Goal: Task Accomplishment & Management: Use online tool/utility

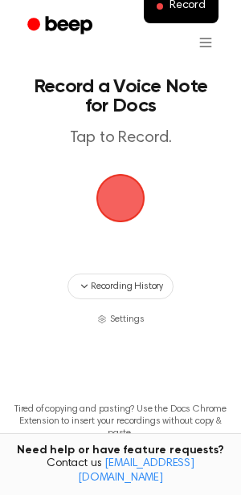
click at [134, 194] on span "button" at bounding box center [120, 198] width 45 height 45
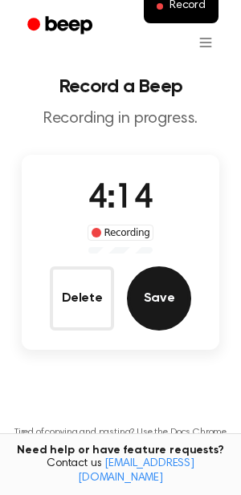
click at [144, 314] on button "Save" at bounding box center [159, 298] width 64 height 64
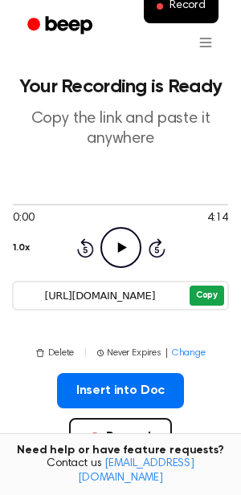
click at [201, 290] on button "Copy" at bounding box center [206, 296] width 34 height 20
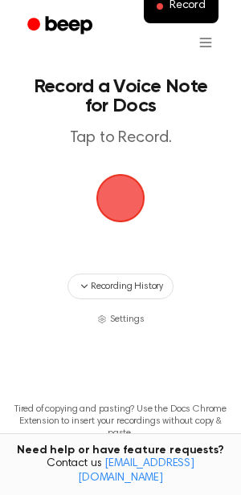
click at [122, 176] on span "button" at bounding box center [120, 198] width 45 height 45
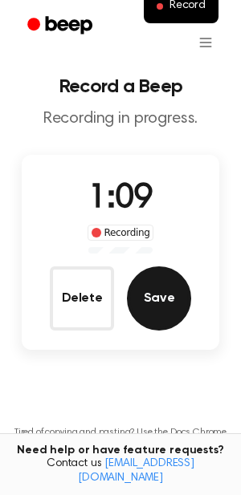
click at [155, 297] on button "Save" at bounding box center [159, 298] width 64 height 64
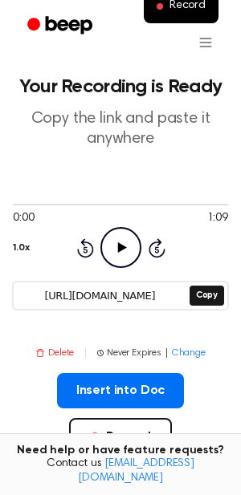
scroll to position [107, 0]
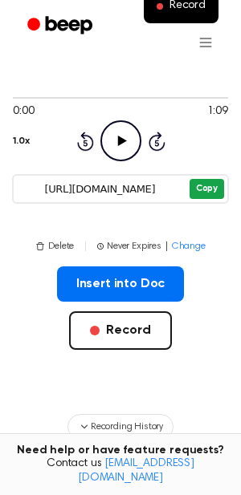
click at [213, 185] on button "Copy" at bounding box center [206, 189] width 34 height 20
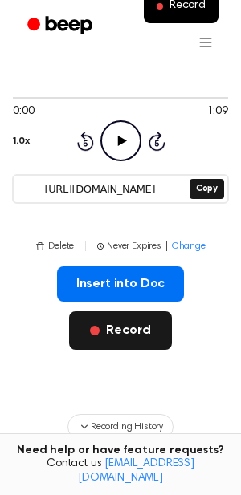
click at [114, 325] on button "Record" at bounding box center [120, 330] width 102 height 38
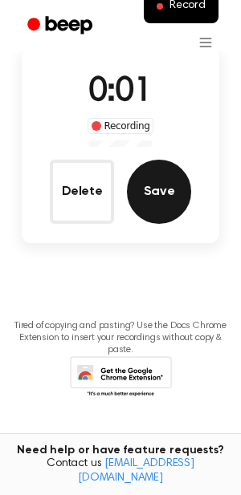
click at [148, 205] on button "Save" at bounding box center [159, 192] width 64 height 64
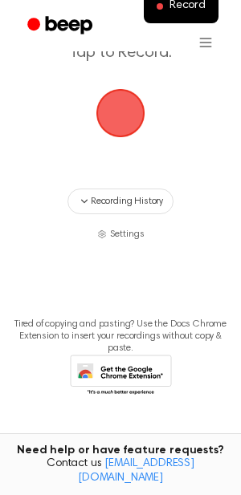
scroll to position [0, 0]
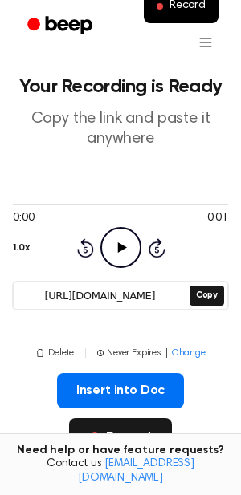
click at [141, 421] on button "Record" at bounding box center [120, 437] width 102 height 38
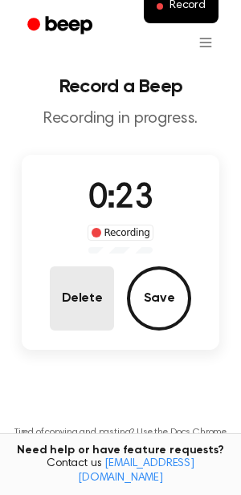
click at [67, 294] on button "Delete" at bounding box center [82, 298] width 64 height 64
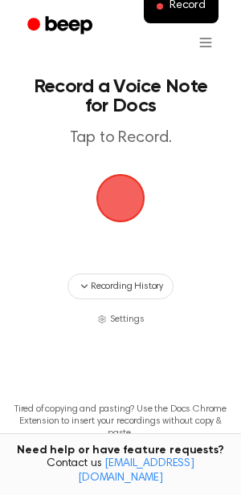
click at [109, 200] on span "button" at bounding box center [120, 198] width 45 height 45
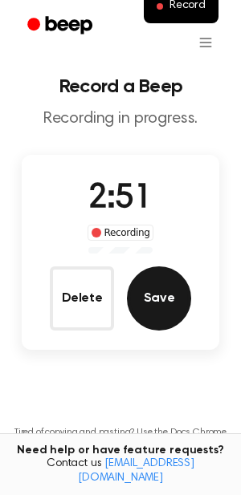
click at [152, 310] on button "Save" at bounding box center [159, 298] width 64 height 64
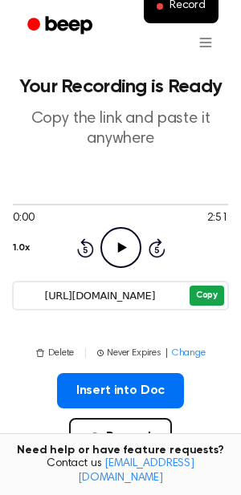
click at [208, 295] on button "Copy" at bounding box center [206, 296] width 34 height 20
